Goal: Contribute content: Contribute content

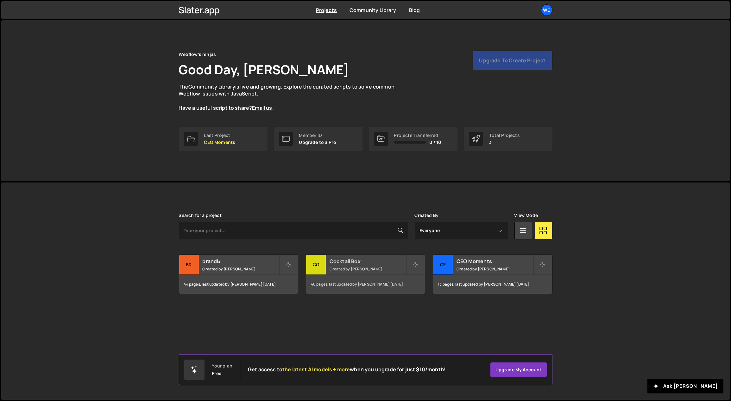
click at [354, 269] on small "Created by [PERSON_NAME]" at bounding box center [367, 268] width 76 height 5
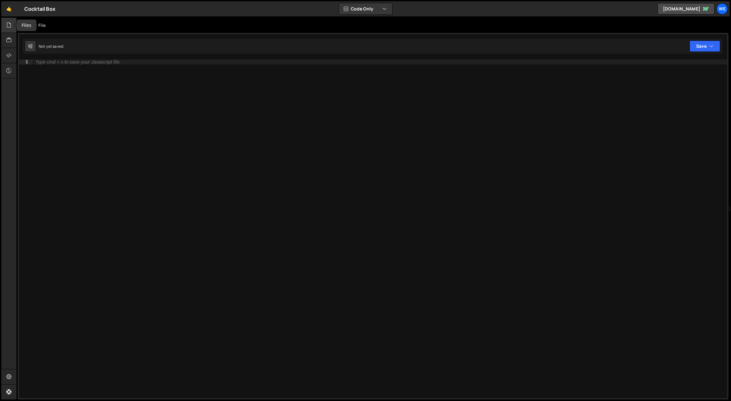
click at [9, 21] on div at bounding box center [9, 25] width 16 height 15
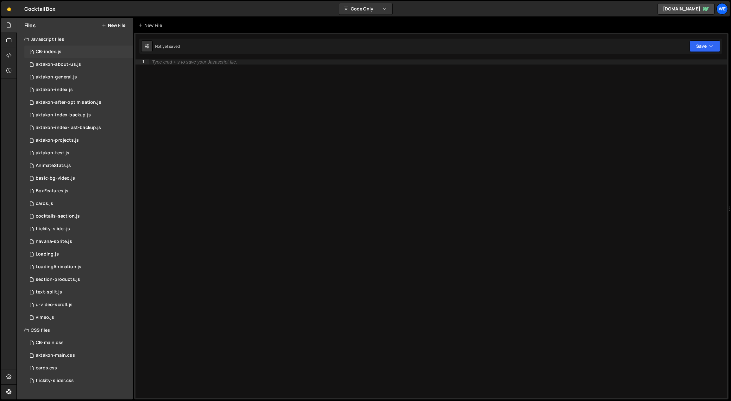
click at [43, 53] on div "CB-index.js" at bounding box center [49, 52] width 26 height 6
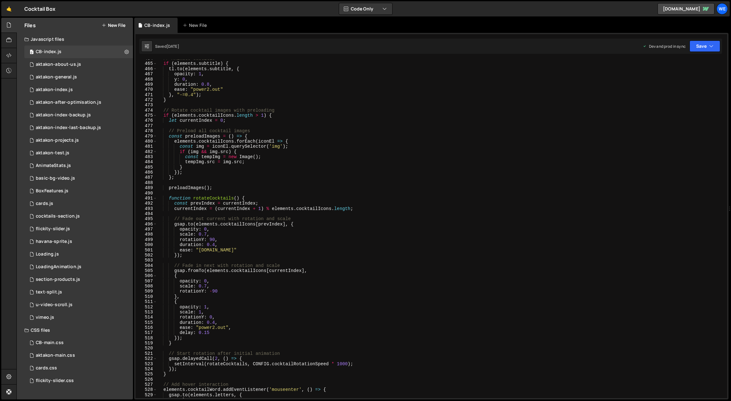
scroll to position [2597, 0]
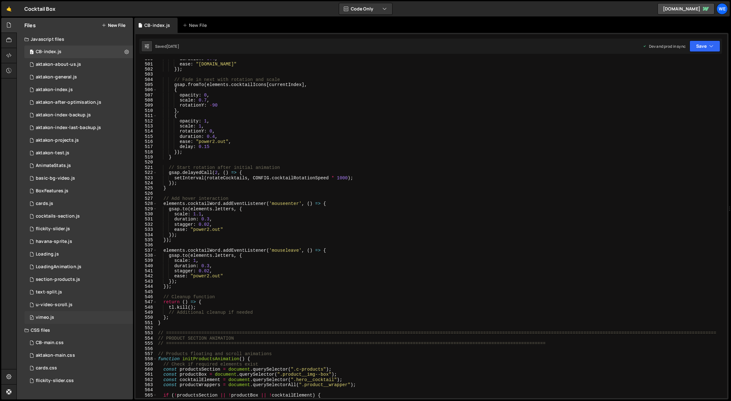
click at [109, 316] on div "0 vimeo.js 0" at bounding box center [78, 317] width 109 height 13
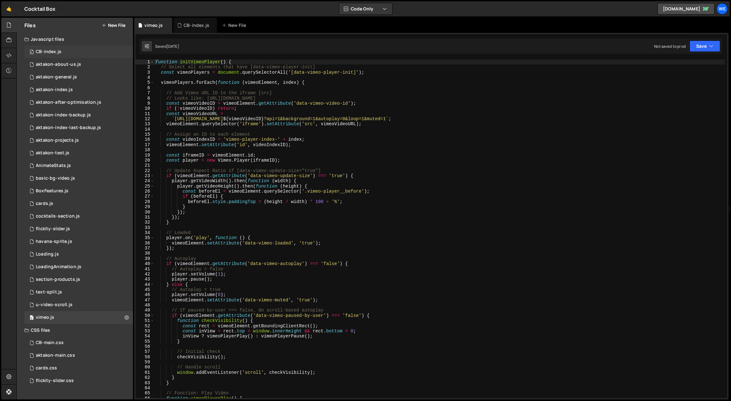
click at [70, 52] on div "0 CB-index.js 0" at bounding box center [78, 52] width 109 height 13
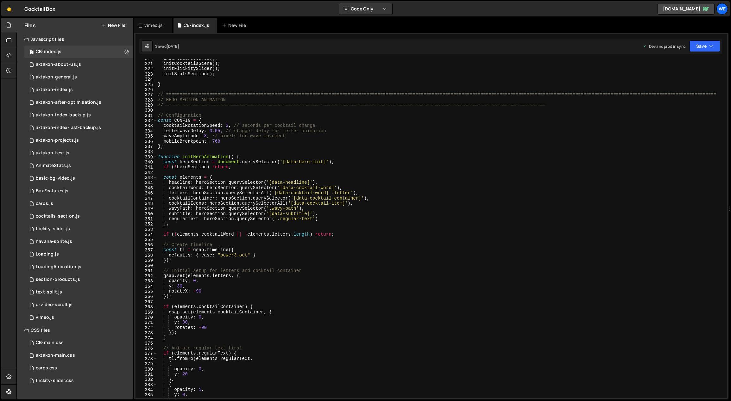
scroll to position [1499, 0]
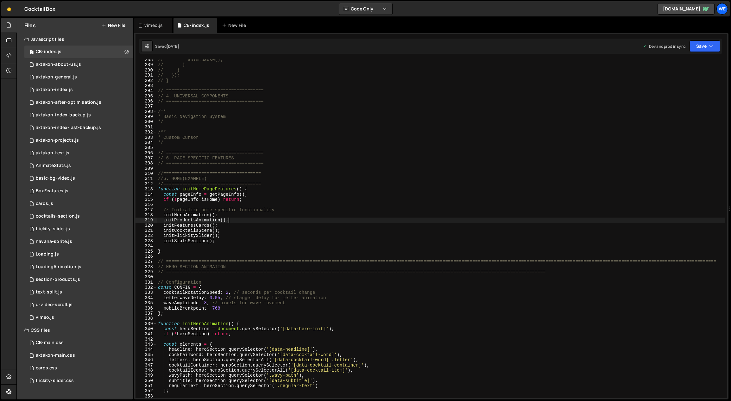
click at [234, 219] on div "// anim.pause(); // } // } // }); // } // ==================================== …" at bounding box center [441, 232] width 568 height 350
click at [230, 215] on div "// anim.pause(); // } // } // }); // } // ==================================== …" at bounding box center [441, 232] width 568 height 350
click at [374, 224] on div "// anim.pause(); // } // } // }); // } // ==================================== …" at bounding box center [441, 232] width 568 height 350
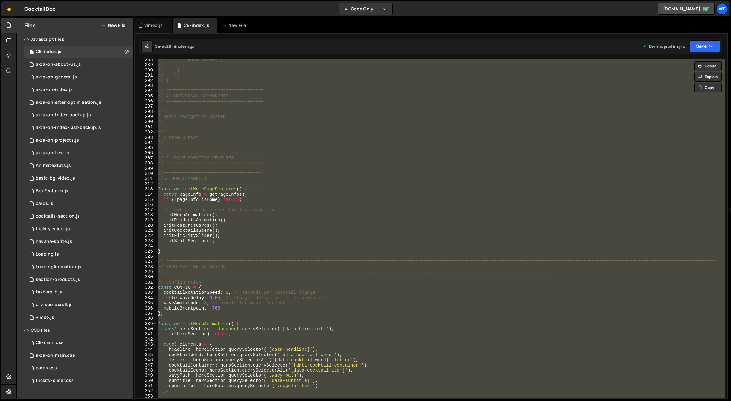
click at [305, 239] on div "// anim.pause(); // } // } // }); // } // ==================================== …" at bounding box center [441, 228] width 568 height 339
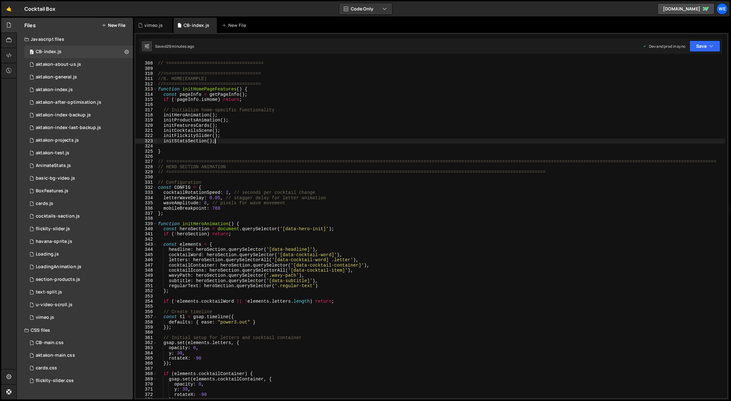
scroll to position [1569, 0]
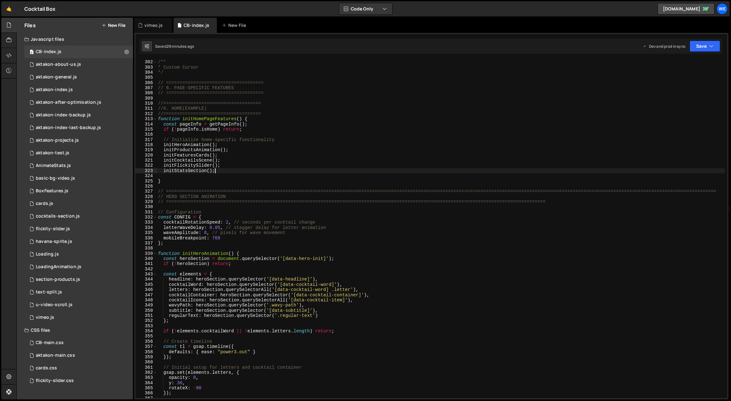
click at [217, 184] on div "/** * Custom Cursor */ // ==================================== // 6. PAGE-SPECI…" at bounding box center [441, 234] width 568 height 350
type textarea "}"
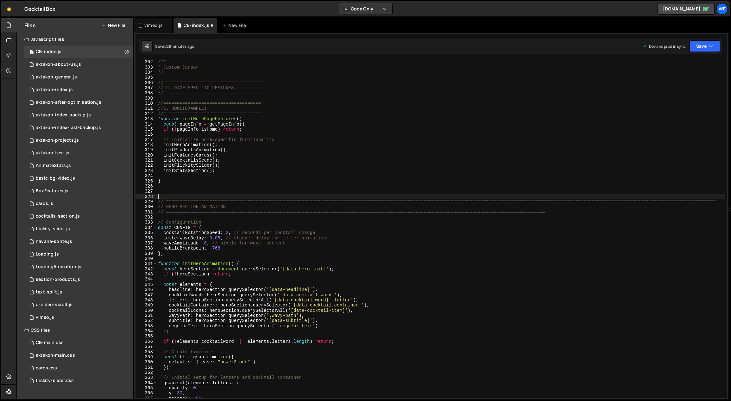
paste textarea "}"
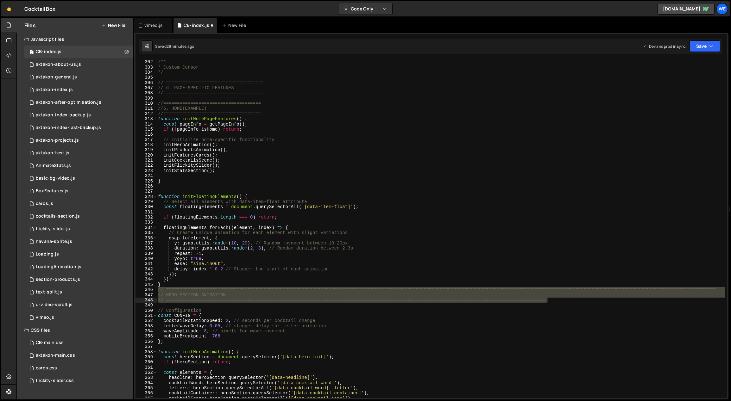
drag, startPoint x: 158, startPoint y: 289, endPoint x: 556, endPoint y: 300, distance: 398.3
click at [556, 300] on div "/** * Custom Cursor */ // ==================================== // 6. PAGE-SPECI…" at bounding box center [441, 234] width 568 height 350
click at [566, 295] on div "/** * Custom Cursor */ // ==================================== // 6. PAGE-SPECI…" at bounding box center [441, 228] width 568 height 339
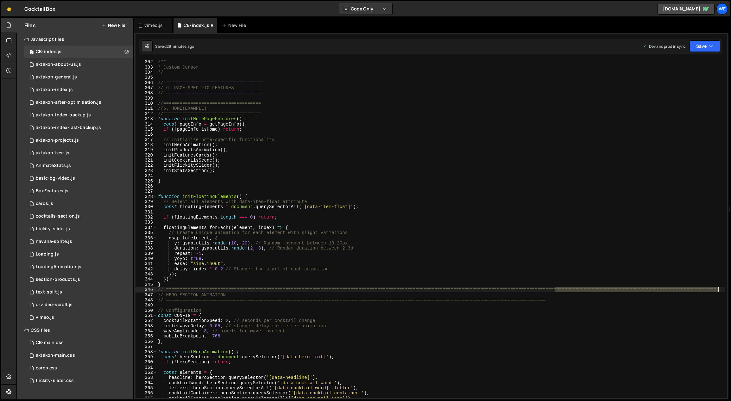
drag, startPoint x: 554, startPoint y: 288, endPoint x: 720, endPoint y: 289, distance: 165.2
click at [720, 289] on div "/** * Custom Cursor */ // ==================================== // 6. PAGE-SPECI…" at bounding box center [441, 234] width 568 height 350
type textarea "// ============================================================================…"
click at [568, 305] on div "/** * Custom Cursor */ // ==================================== // 6. PAGE-SPECI…" at bounding box center [441, 234] width 568 height 350
drag, startPoint x: 502, startPoint y: 293, endPoint x: 121, endPoint y: 291, distance: 381.3
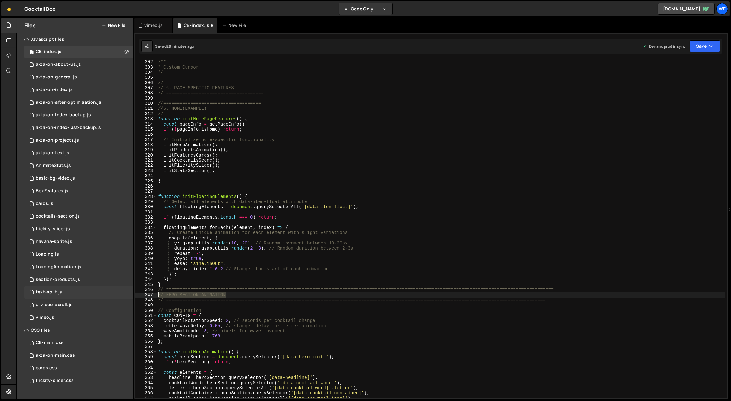
click at [119, 291] on div "Files New File Javascript files 0 CB-index.js 0 0 aktakon-about-us.js 0 0 aktak…" at bounding box center [373, 209] width 714 height 382
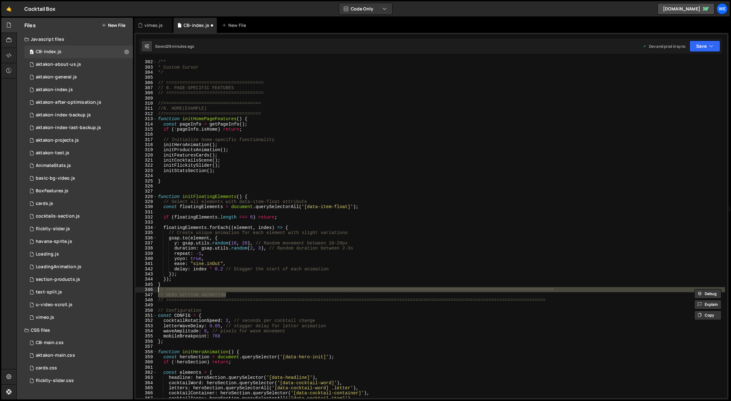
click at [545, 302] on div "/** * Custom Cursor */ // ==================================== // 6. PAGE-SPECI…" at bounding box center [441, 234] width 568 height 350
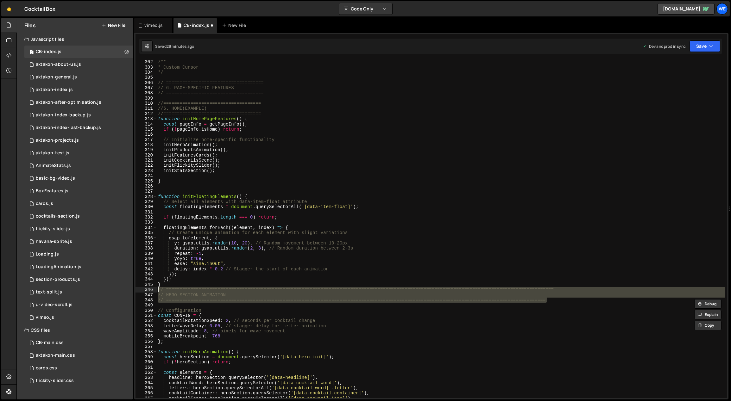
drag, startPoint x: 550, startPoint y: 301, endPoint x: 143, endPoint y: 289, distance: 407.1
click at [143, 289] on div "// ============================================================================…" at bounding box center [430, 228] width 591 height 339
type textarea "// ============================================================================…"
click at [230, 190] on div "/** * Custom Cursor */ // ==================================== // 6. PAGE-SPECI…" at bounding box center [441, 234] width 568 height 350
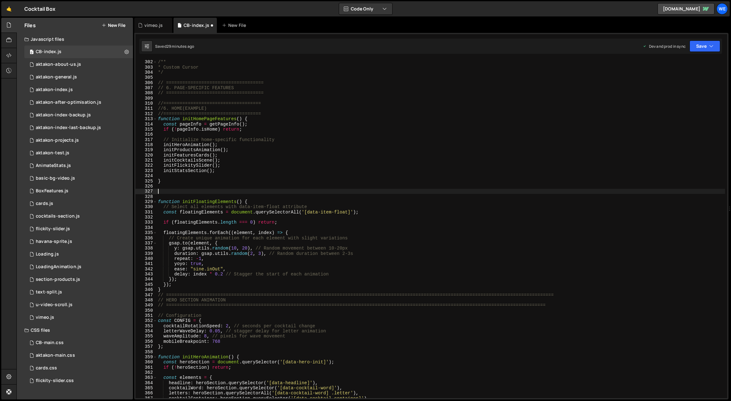
paste textarea "// ============================================================================…"
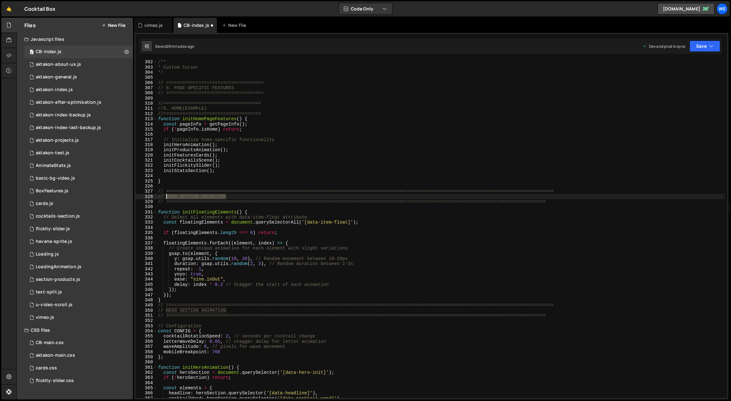
drag, startPoint x: 229, startPoint y: 197, endPoint x: 166, endPoint y: 196, distance: 63.3
click at [166, 196] on div "/** * Custom Cursor */ // ==================================== // 6. PAGE-SPECI…" at bounding box center [441, 234] width 568 height 350
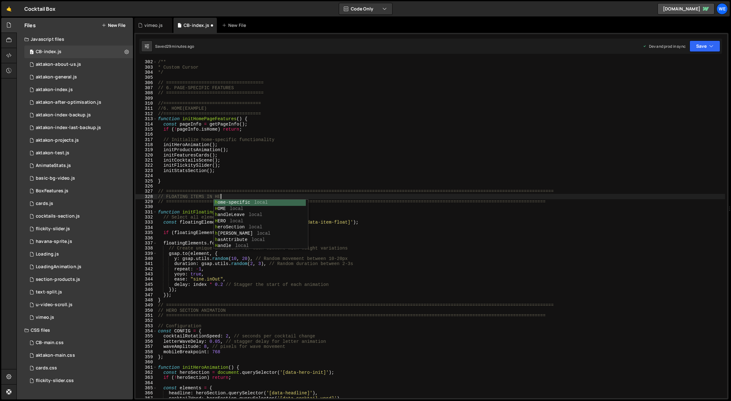
scroll to position [0, 4]
click at [387, 191] on div "/** * Custom Cursor */ // ==================================== // 6. PAGE-SPECI…" at bounding box center [441, 234] width 568 height 350
drag, startPoint x: 240, startPoint y: 211, endPoint x: 182, endPoint y: 213, distance: 57.6
click at [182, 213] on div "/** * Custom Cursor */ // ==================================== // 6. PAGE-SPECI…" at bounding box center [441, 234] width 568 height 350
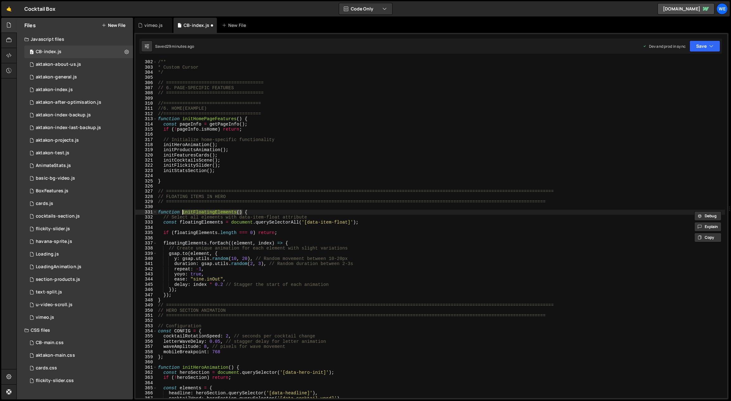
click at [223, 146] on div "/** * Custom Cursor */ // ==================================== // 6. PAGE-SPECI…" at bounding box center [441, 234] width 568 height 350
type textarea "initHeroAnimation();"
paste textarea "initFloatingElements()"
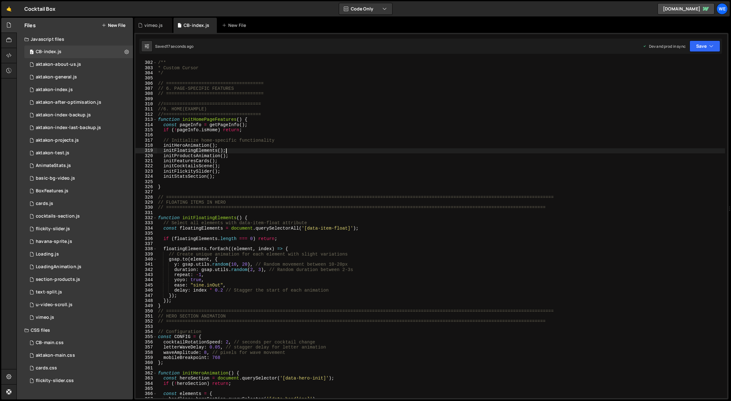
scroll to position [1573, 0]
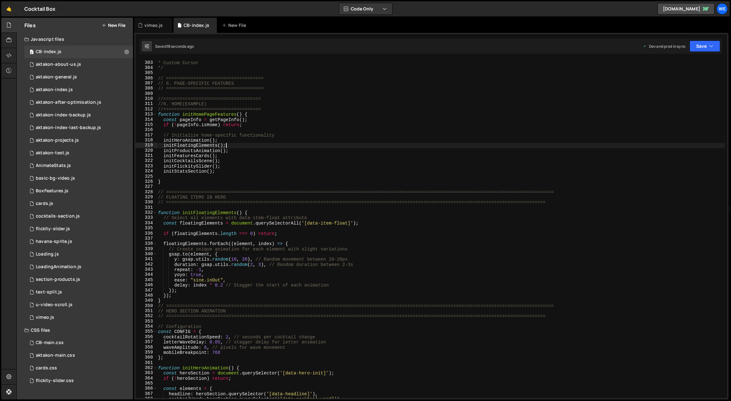
type textarea "initFloatingElements();"
click at [224, 187] on div "/** * Custom Cursor */ // ==================================== // 6. PAGE-SPECI…" at bounding box center [441, 230] width 568 height 350
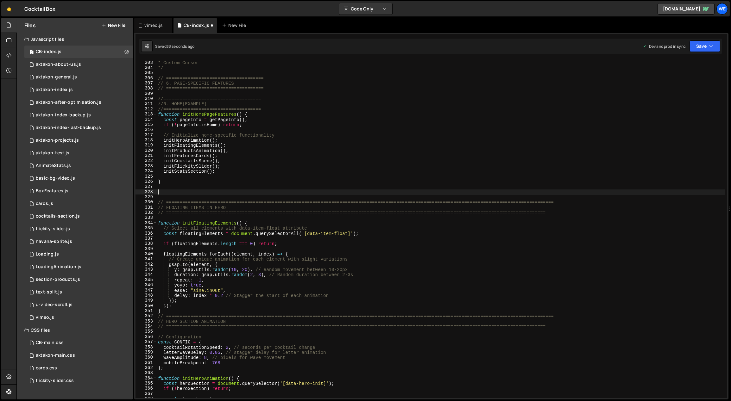
paste textarea "}"
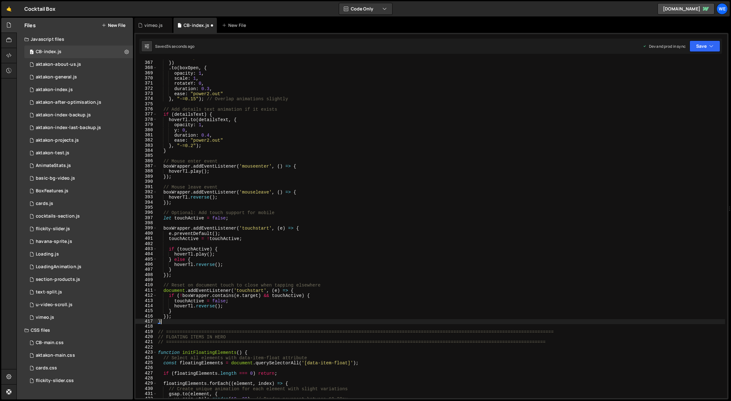
scroll to position [1905, 0]
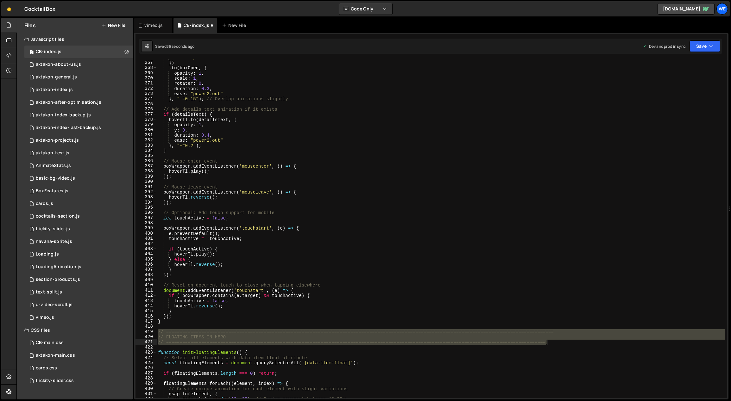
drag, startPoint x: 159, startPoint y: 331, endPoint x: 549, endPoint y: 342, distance: 391.0
click at [552, 343] on div "ease : "power2.inOut" }) . to ( boxOpen , { opacity : 1 , scale : 1 , rotateY :…" at bounding box center [441, 230] width 568 height 350
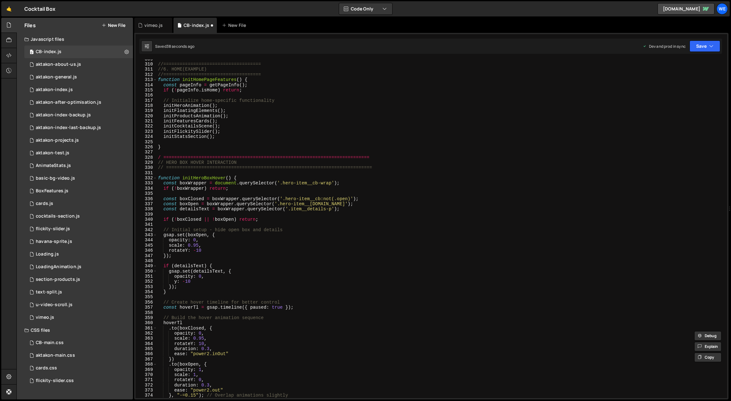
scroll to position [1608, 0]
click at [160, 157] on div "//==================================== //6. HOME(EXAMPLE) //===================…" at bounding box center [441, 232] width 568 height 350
click at [254, 157] on div "//==================================== //6. HOME(EXAMPLE) //===================…" at bounding box center [441, 232] width 568 height 350
drag, startPoint x: 230, startPoint y: 177, endPoint x: 182, endPoint y: 177, distance: 48.4
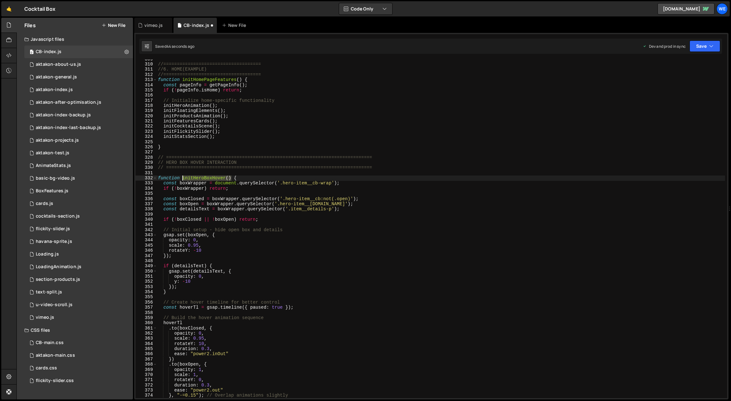
click at [182, 177] on div "//==================================== //6. HOME(EXAMPLE) //===================…" at bounding box center [441, 232] width 568 height 350
click at [231, 109] on div "//==================================== //6. HOME(EXAMPLE) //===================…" at bounding box center [441, 232] width 568 height 350
type textarea "initFloatingElements();"
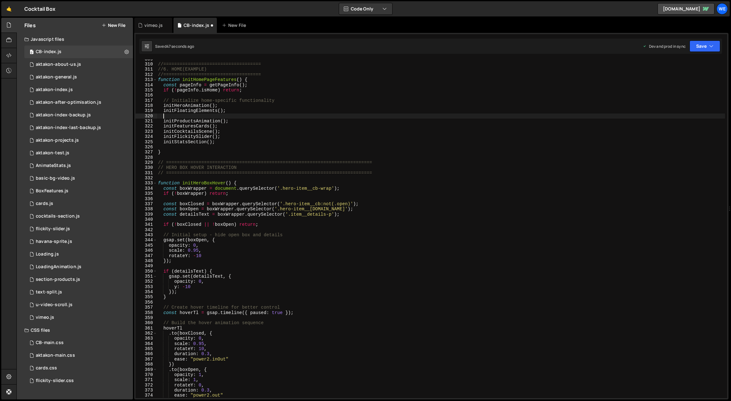
scroll to position [0, 0]
paste textarea "initHeroBoxHover()"
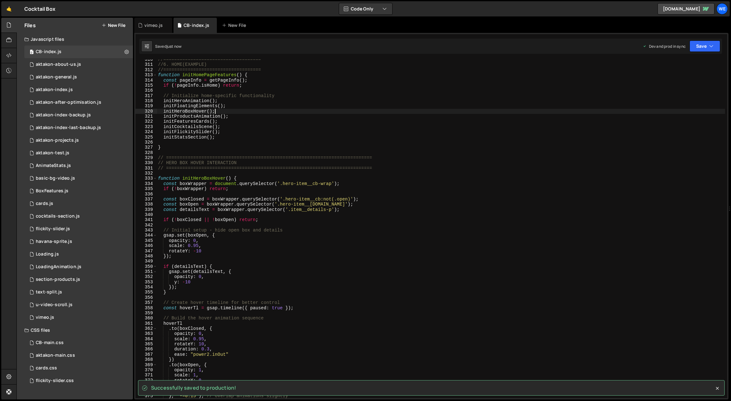
scroll to position [1639, 0]
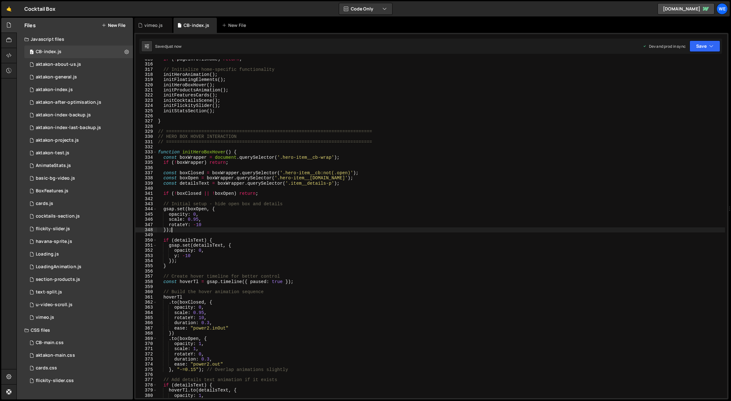
click at [243, 232] on div "if ( ! pageInfo . isHome ) return ; // Initialize home-specific functionality i…" at bounding box center [441, 232] width 568 height 350
click at [252, 225] on div "if ( ! pageInfo . isHome ) return ; // Initialize home-specific functionality i…" at bounding box center [441, 232] width 568 height 350
click at [251, 211] on div "if ( ! pageInfo . isHome ) return ; // Initialize home-specific functionality i…" at bounding box center [441, 232] width 568 height 350
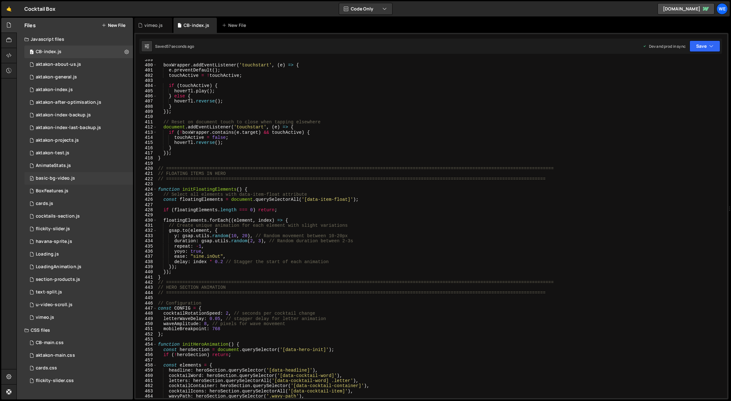
scroll to position [2073, 0]
click at [232, 235] on div "boxWrapper . addEventListener ( 'touchstart' , ( e ) => { e . preventDefault ( …" at bounding box center [441, 232] width 568 height 350
click at [245, 236] on div "boxWrapper . addEventListener ( 'touchstart' , ( e ) => { e . preventDefault ( …" at bounding box center [441, 232] width 568 height 350
click at [243, 236] on div "boxWrapper . addEventListener ( 'touchstart' , ( e ) => { e . preventDefault ( …" at bounding box center [441, 232] width 568 height 350
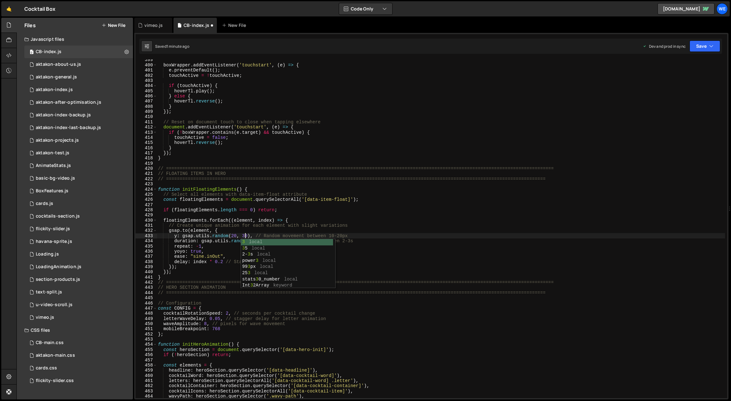
scroll to position [0, 6]
type textarea "y: gsap.utils.random(20, 30), // Random movement between 10-20px"
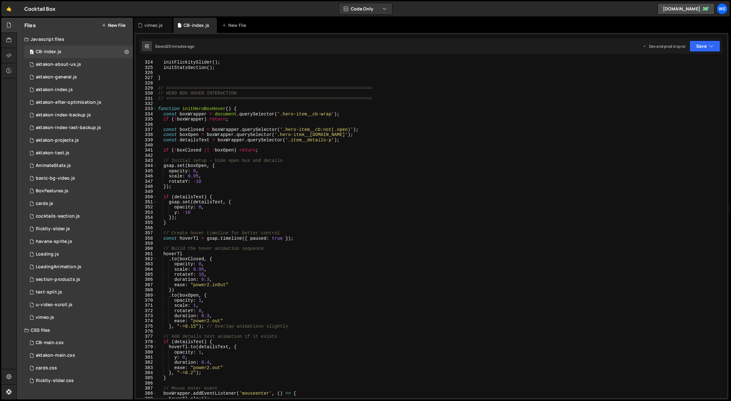
scroll to position [1458, 0]
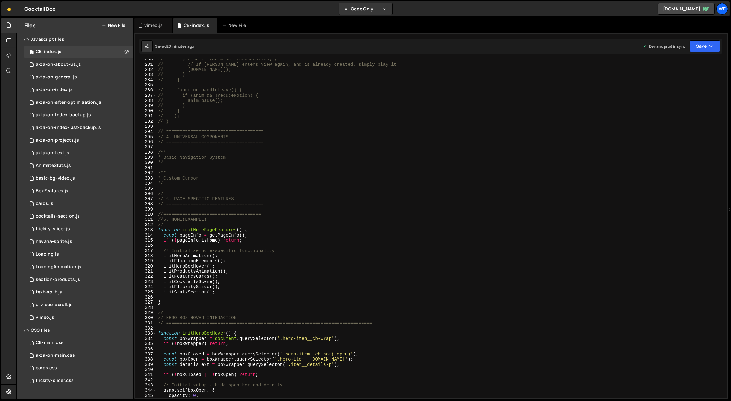
click at [180, 305] on div "// } else if (anim && !reduceMotion) { // // If lottie enters view again, and i…" at bounding box center [441, 232] width 568 height 350
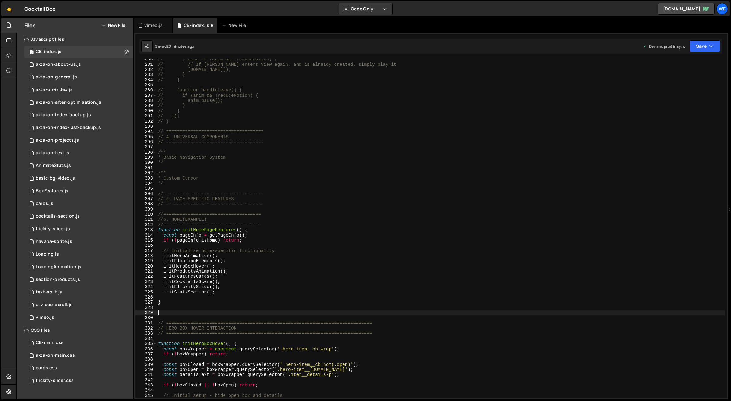
paste textarea "}"
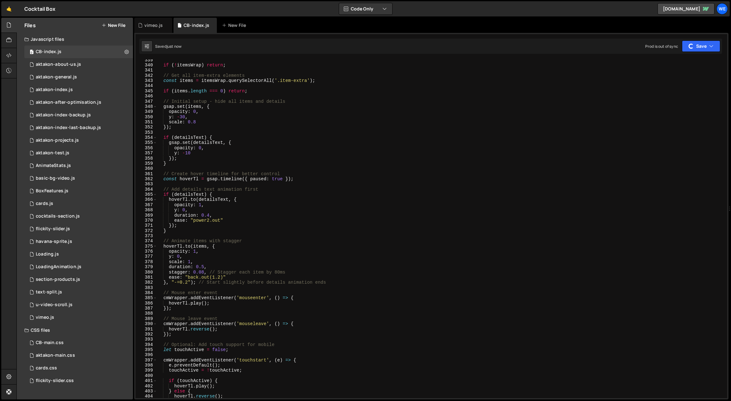
scroll to position [1655, 0]
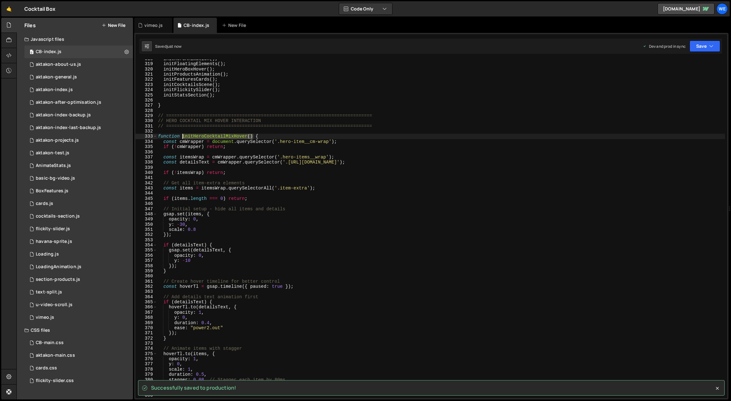
drag, startPoint x: 253, startPoint y: 135, endPoint x: 182, endPoint y: 136, distance: 70.3
click at [182, 136] on div "initHeroAnimation ( ) ; initFloatingElements ( ) ; initHeroBoxHover ( ) ; initP…" at bounding box center [441, 231] width 568 height 350
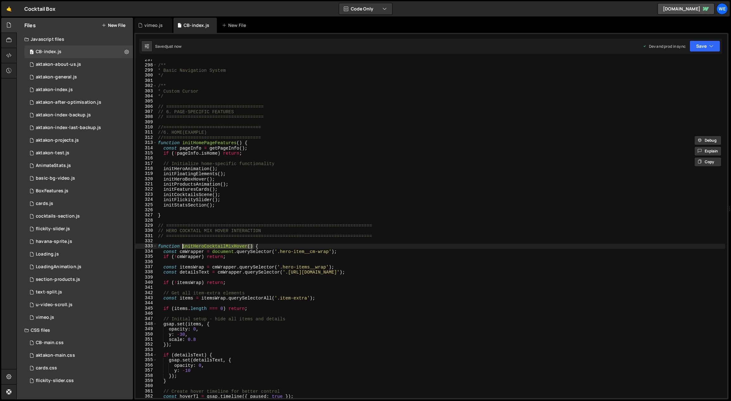
click at [233, 173] on div "/** * Basic Navigation System */ /** * Custom Cursor */ // ====================…" at bounding box center [441, 233] width 568 height 350
click at [231, 177] on div "/** * Basic Navigation System */ /** * Custom Cursor */ // ====================…" at bounding box center [441, 233] width 568 height 350
type textarea "initHeroBoxHover();"
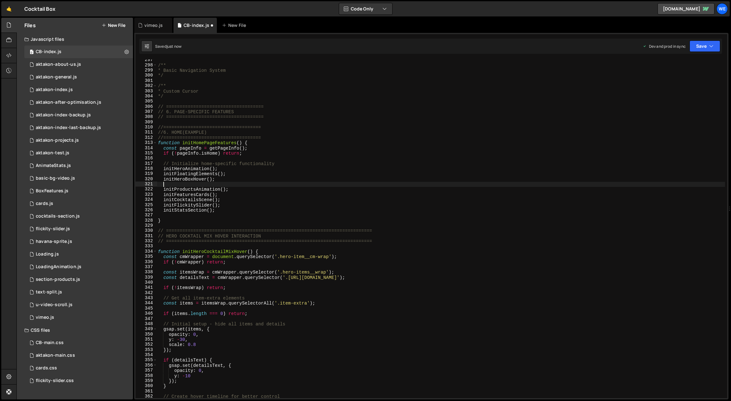
paste textarea "initHeroCocktailMixHover()"
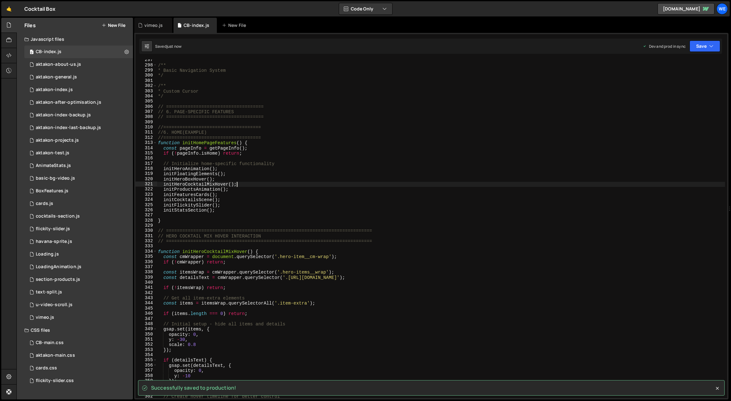
type textarea "initHeroCocktailMixHover();"
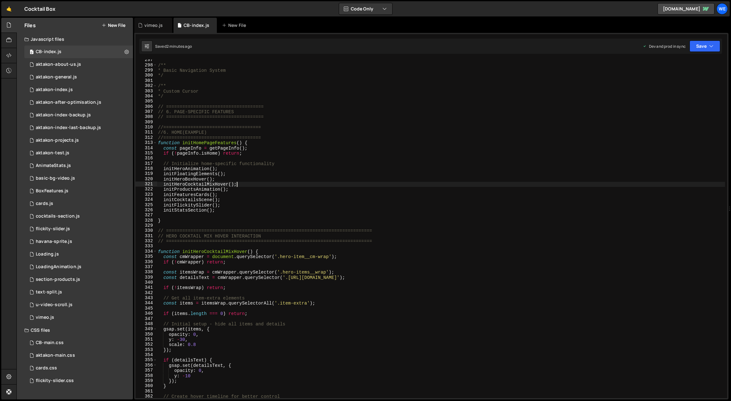
click at [278, 295] on div "/** * Basic Navigation System */ /** * Custom Cursor */ // ====================…" at bounding box center [441, 233] width 568 height 350
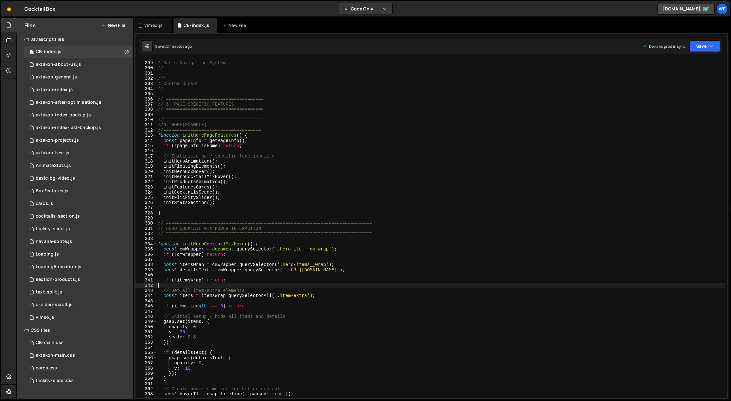
scroll to position [1661, 0]
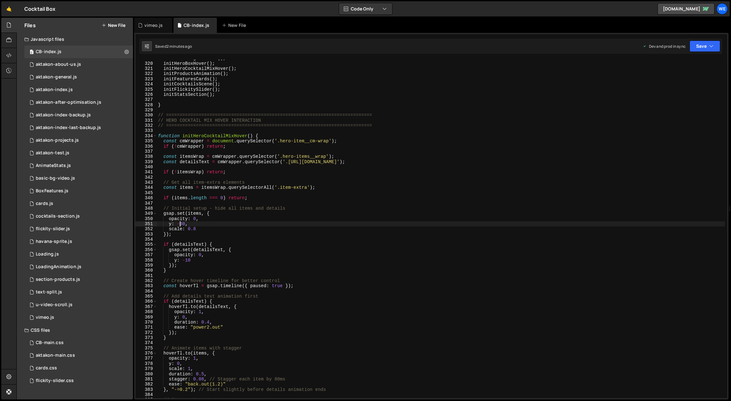
click at [180, 222] on div "initFloatingElements ( ) ; initHeroBoxHover ( ) ; initHeroCocktailMixHover ( ) …" at bounding box center [441, 231] width 568 height 350
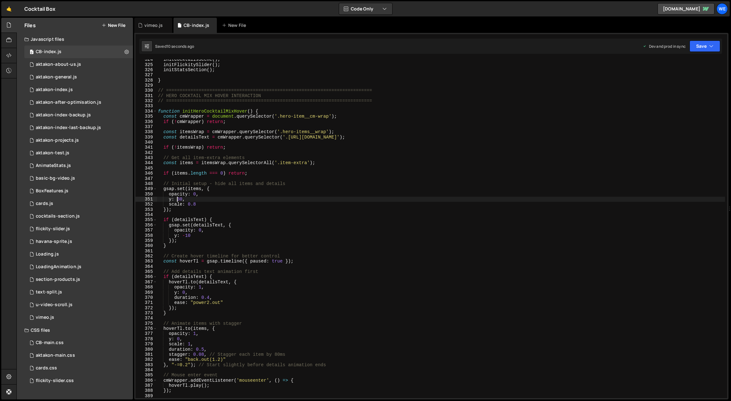
scroll to position [1694, 0]
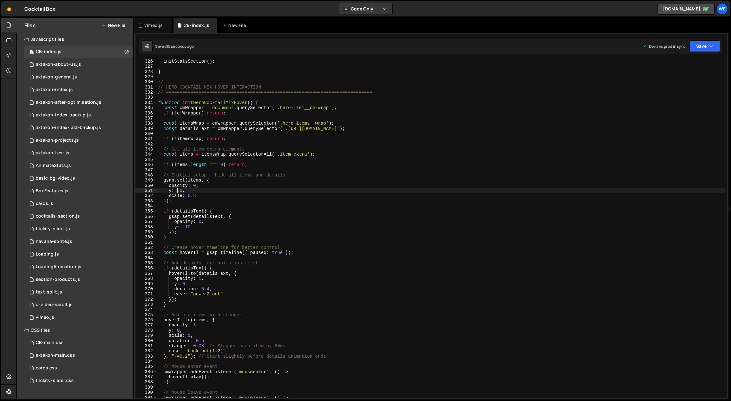
click at [203, 347] on div "initStatsSection ( ) ; } // ===================================================…" at bounding box center [441, 234] width 568 height 350
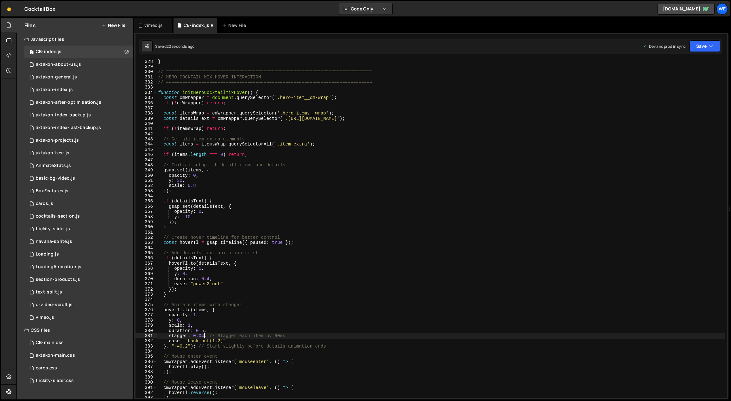
scroll to position [0, 3]
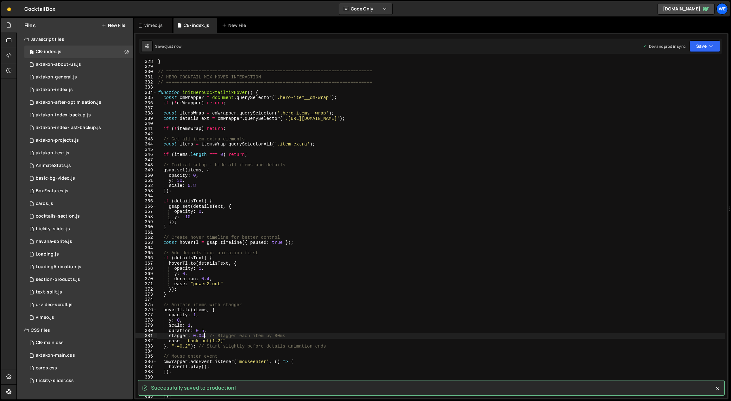
type textarea "stagger: 0.04, // Stagger each item by 80ms"
